Goal: Task Accomplishment & Management: Use online tool/utility

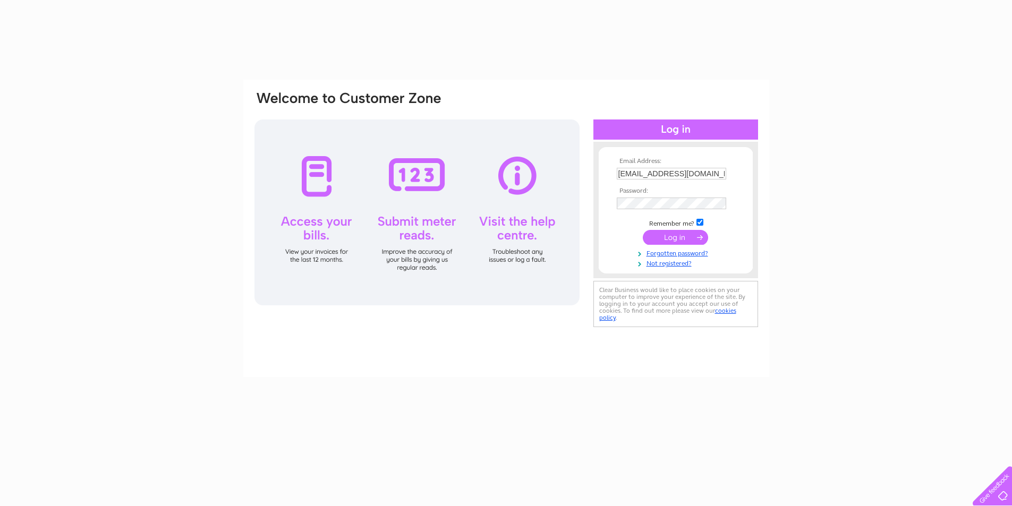
click at [658, 233] on input "submit" at bounding box center [675, 237] width 65 height 15
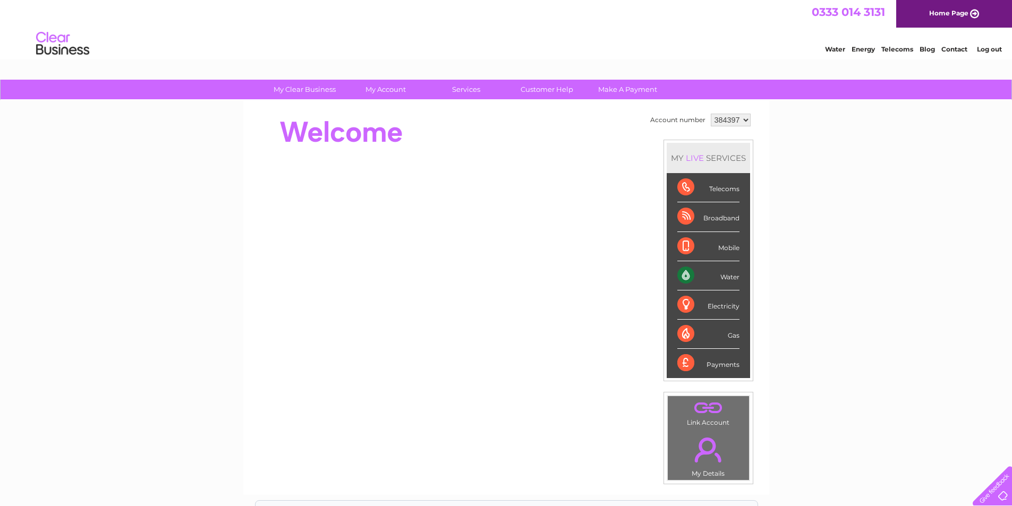
click at [700, 279] on div "Water" at bounding box center [708, 275] width 62 height 29
click at [733, 281] on div "Water" at bounding box center [708, 275] width 62 height 29
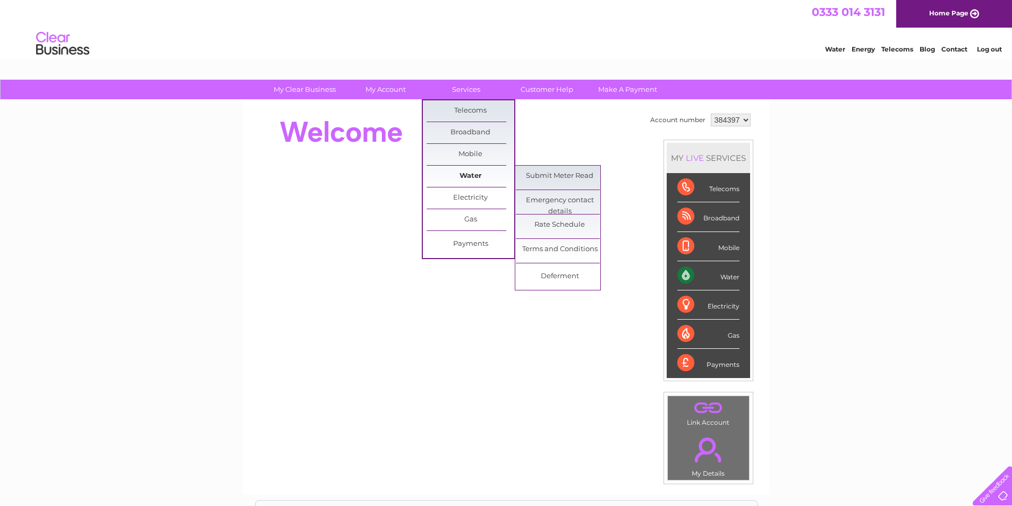
click at [448, 180] on link "Water" at bounding box center [470, 176] width 88 height 21
click at [574, 176] on link "Submit Meter Read" at bounding box center [560, 176] width 88 height 21
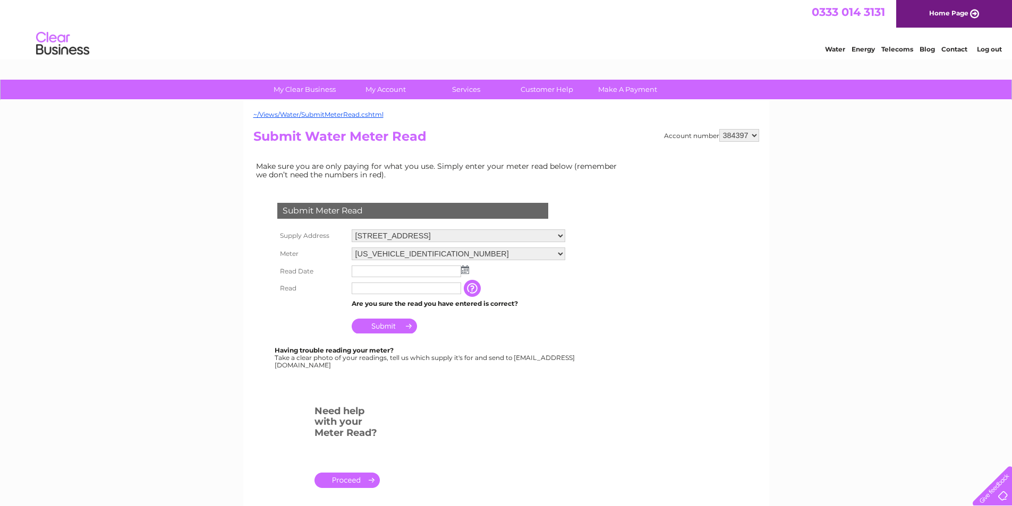
click at [463, 270] on img at bounding box center [465, 270] width 8 height 8
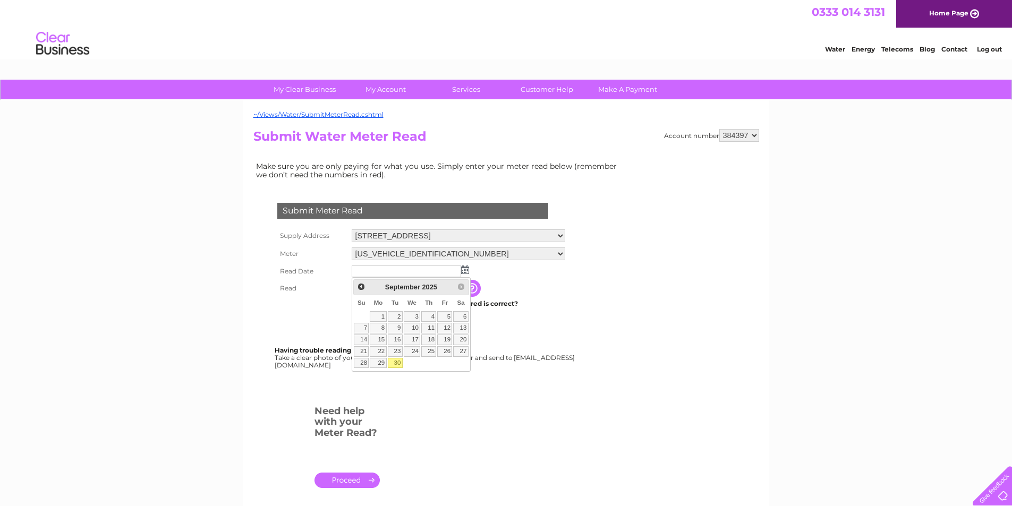
click at [403, 369] on link "30" at bounding box center [395, 363] width 15 height 11
type input "2025/09/30"
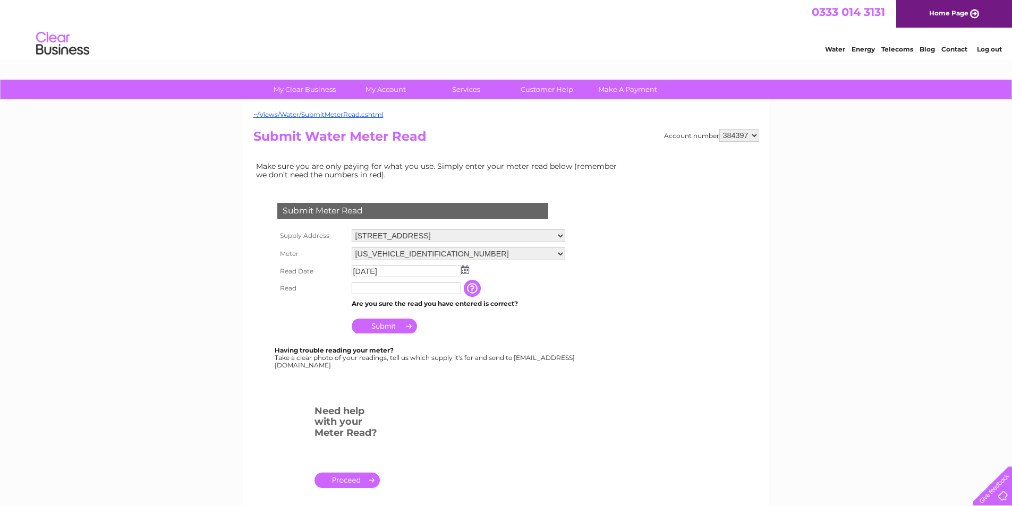
click at [378, 281] on td at bounding box center [406, 288] width 115 height 17
click at [376, 287] on input "text" at bounding box center [407, 289] width 110 height 13
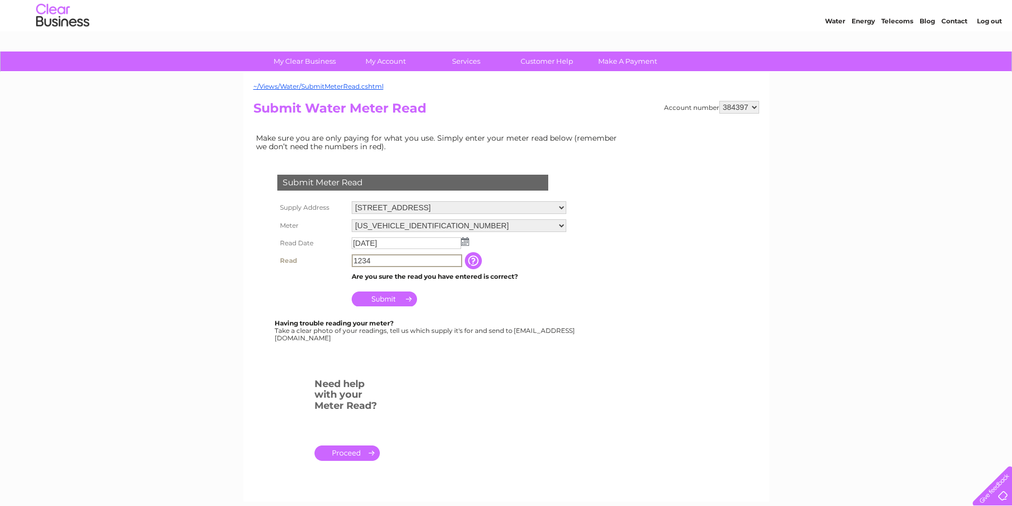
scroll to position [53, 0]
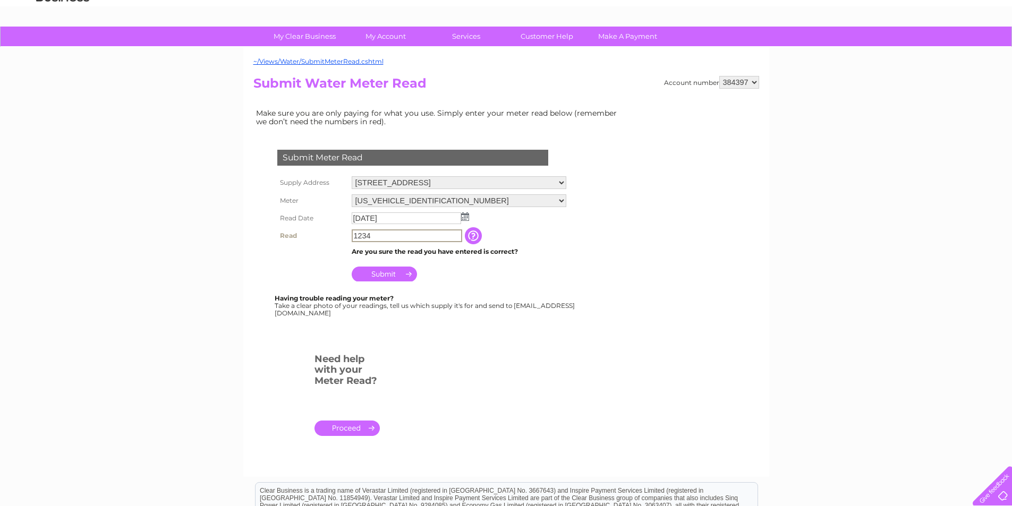
type input "1234"
click at [387, 276] on input "Submit" at bounding box center [384, 274] width 65 height 15
